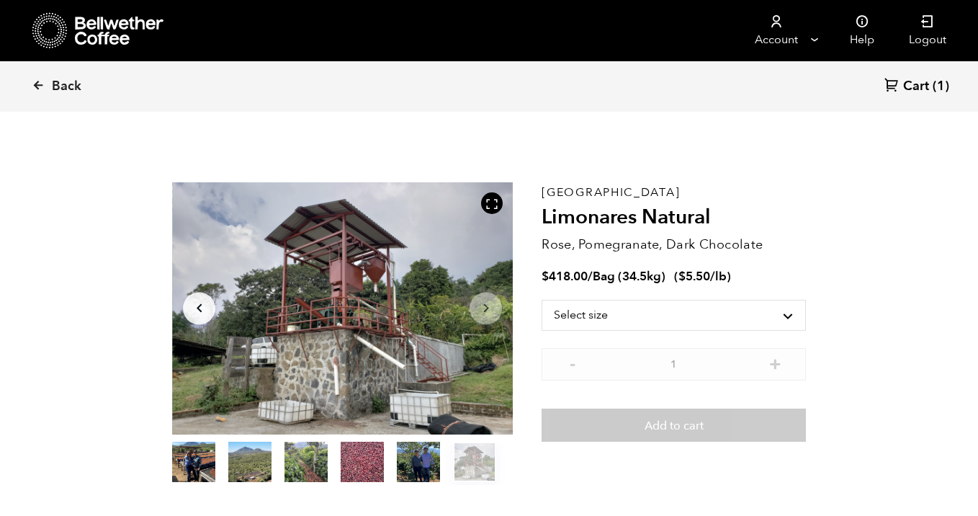
scroll to position [627, 616]
click at [50, 27] on icon at bounding box center [49, 30] width 35 height 37
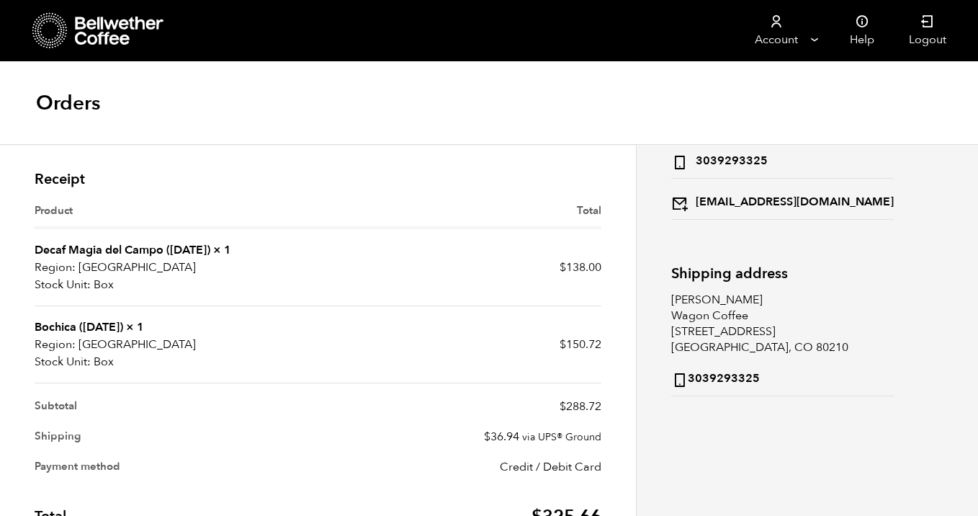
scroll to position [132, 0]
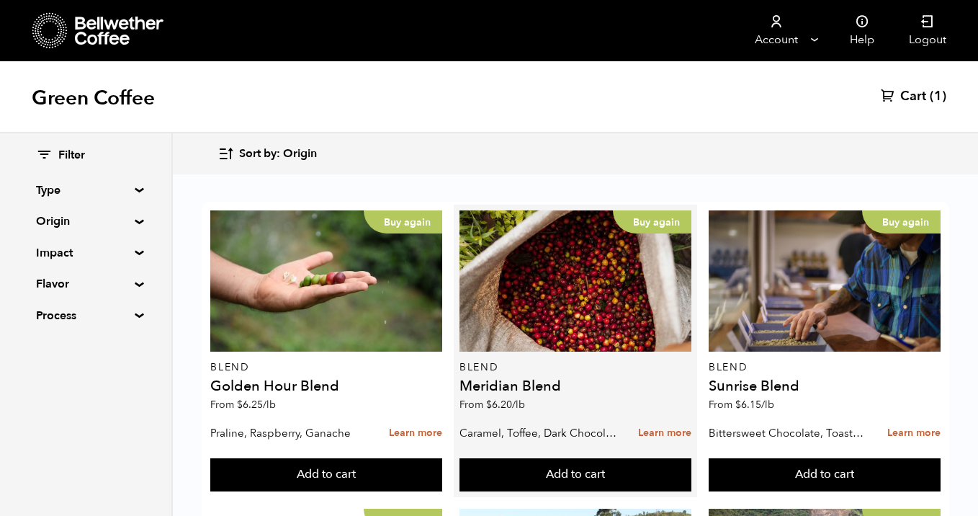
scroll to position [266, 0]
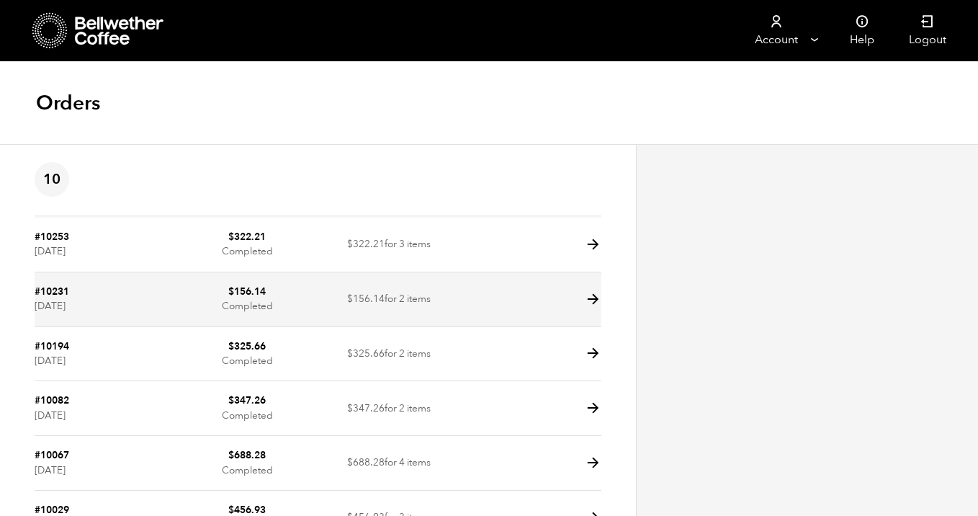
click at [590, 295] on icon at bounding box center [593, 299] width 17 height 17
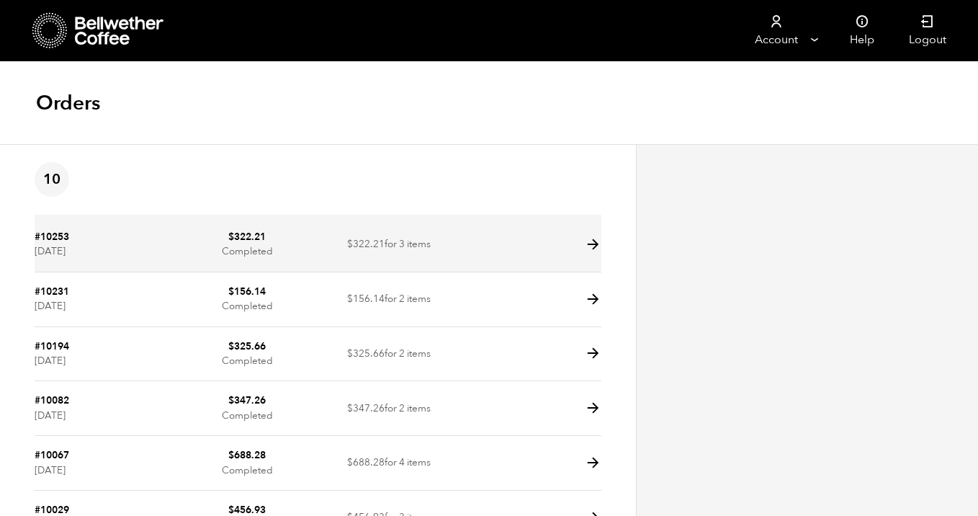
click at [591, 241] on icon at bounding box center [593, 244] width 17 height 17
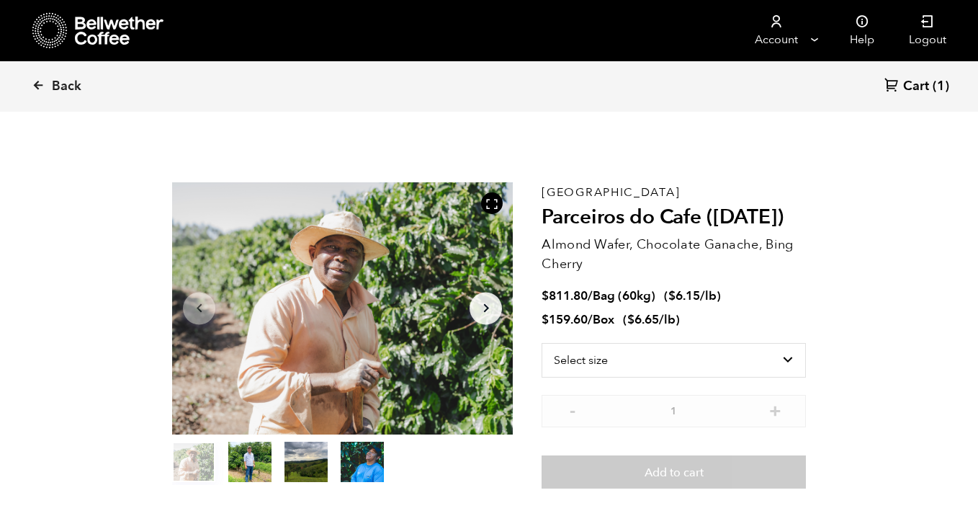
scroll to position [627, 616]
click at [659, 368] on select "Select size Bag (60kg) (132 lbs) Box (24 lbs)" at bounding box center [674, 360] width 264 height 35
